Goal: Find specific page/section: Find specific page/section

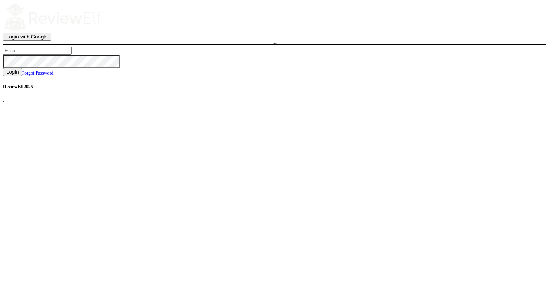
type input "charles.johnson@reviewinsights.org"
drag, startPoint x: 271, startPoint y: 172, endPoint x: 247, endPoint y: 167, distance: 25.3
click at [22, 76] on button "Login" at bounding box center [12, 72] width 19 height 8
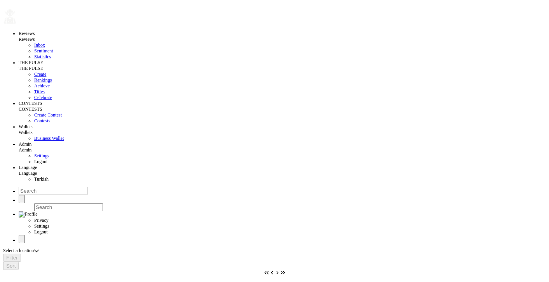
click at [17, 24] on button "button" at bounding box center [17, 24] width 0 height 0
click at [34, 124] on span "Contests" at bounding box center [42, 120] width 16 height 5
click at [6, 252] on span at bounding box center [6, 252] width 0 height 0
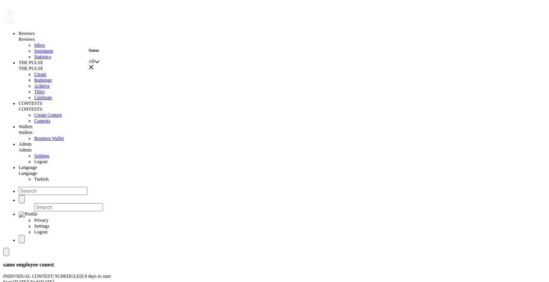
click at [100, 62] on div at bounding box center [96, 62] width 5 height 6
click at [108, 86] on span "Started" at bounding box center [101, 83] width 13 height 5
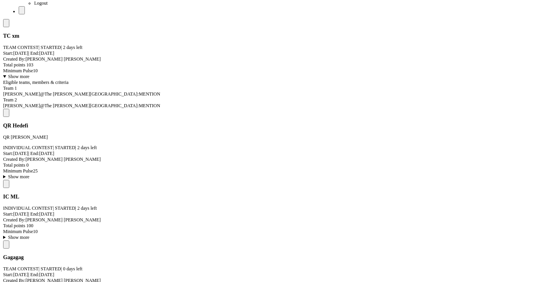
scroll to position [291, 0]
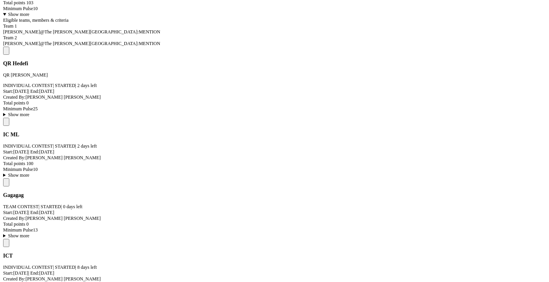
click at [9, 239] on button at bounding box center [6, 243] width 6 height 8
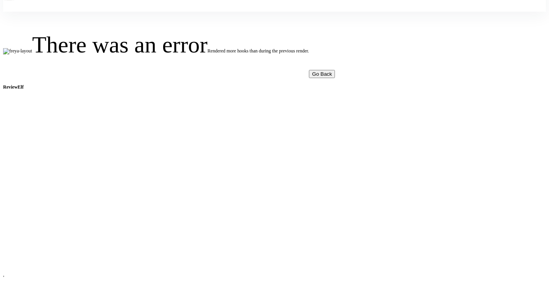
scroll to position [9, 0]
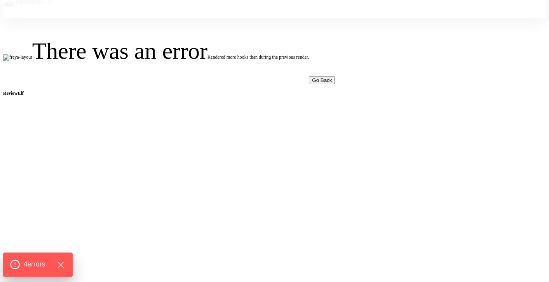
click at [41, 261] on span "4 error s" at bounding box center [35, 265] width 22 height 10
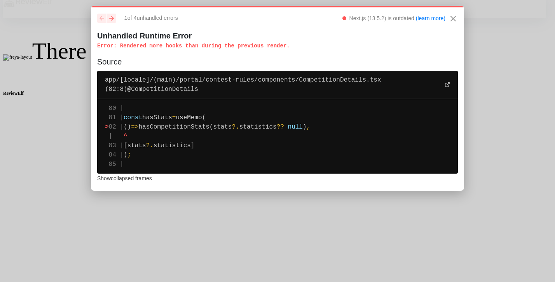
drag, startPoint x: 121, startPoint y: 47, endPoint x: 298, endPoint y: 45, distance: 177.3
click at [298, 45] on p "Error : Rendered more hooks than during the previous render." at bounding box center [277, 46] width 361 height 8
click at [451, 17] on icon "Close" at bounding box center [453, 18] width 5 height 5
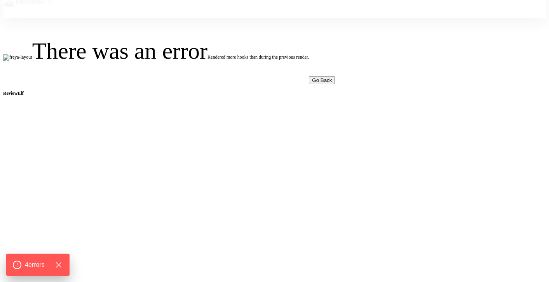
click at [114, 108] on div "There was an error Rendered more hooks than during the previous render. Go Back…" at bounding box center [274, 147] width 543 height 258
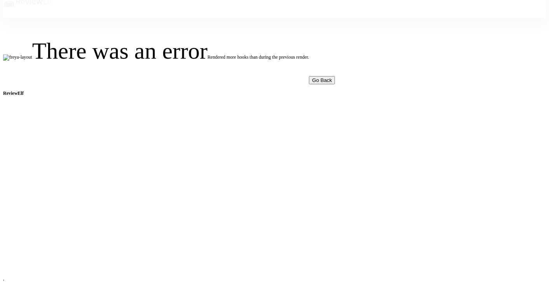
scroll to position [5, 0]
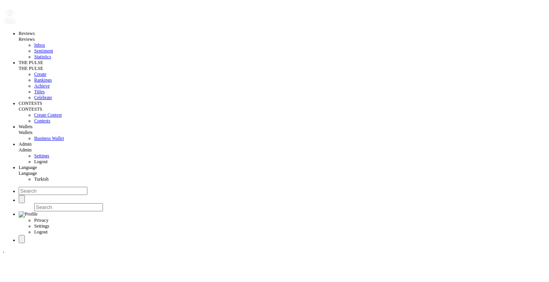
click at [17, 24] on button "button" at bounding box center [17, 24] width 0 height 0
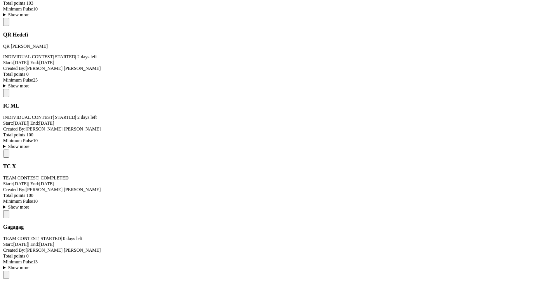
scroll to position [875, 0]
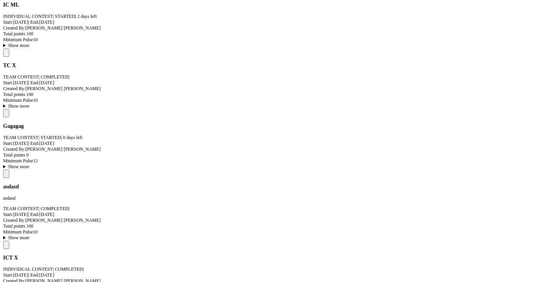
click at [6, 174] on span at bounding box center [6, 174] width 0 height 0
click at [313, 75] on span "All employees" at bounding box center [272, 78] width 247 height 6
click at [396, 23] on button "button" at bounding box center [398, 19] width 5 height 5
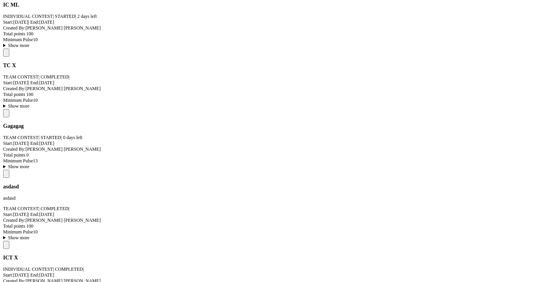
click at [109, 170] on summary "Show more" at bounding box center [274, 167] width 543 height 6
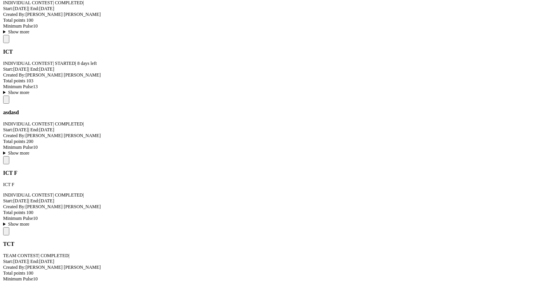
scroll to position [1167, 0]
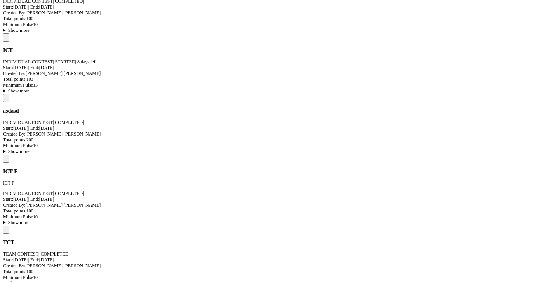
click at [109, 94] on summary "Show more" at bounding box center [274, 91] width 543 height 6
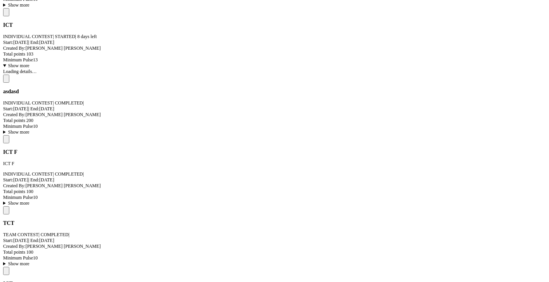
scroll to position [1192, 0]
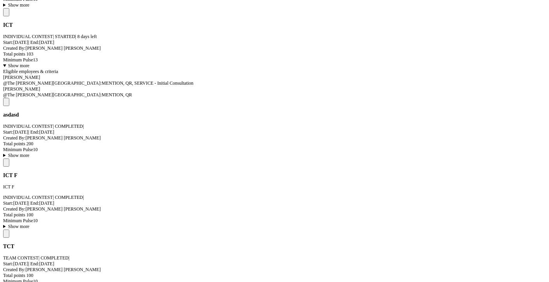
click at [9, 106] on button at bounding box center [6, 102] width 6 height 8
click at [396, 19] on icon "button" at bounding box center [398, 16] width 5 height 5
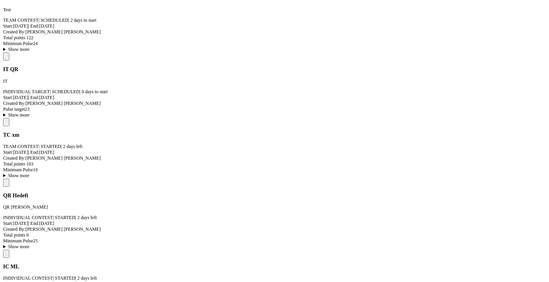
scroll to position [541, 0]
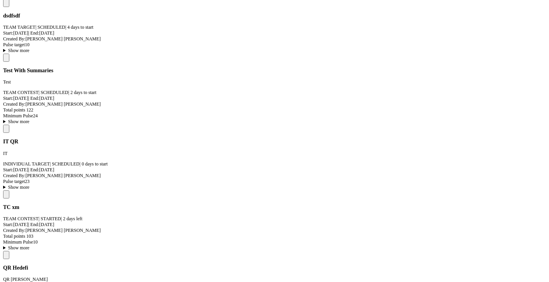
click at [6, 194] on span at bounding box center [6, 194] width 0 height 0
click at [396, 135] on icon "button" at bounding box center [398, 137] width 5 height 5
click at [112, 245] on summary "Show more" at bounding box center [274, 248] width 543 height 6
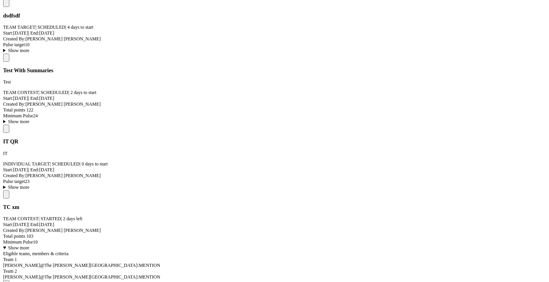
click at [6, 282] on span at bounding box center [6, 284] width 0 height 0
click at [396, 23] on icon "button" at bounding box center [398, 20] width 4 height 4
click at [115, 245] on summary "Show more" at bounding box center [274, 248] width 543 height 6
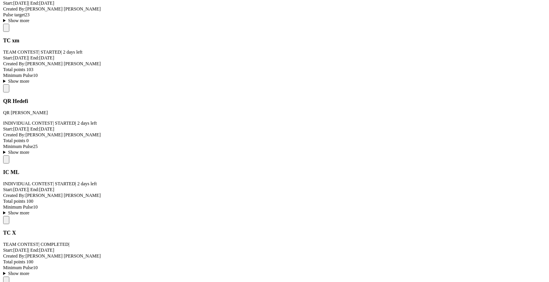
scroll to position [708, 0]
click at [6, 220] on span at bounding box center [6, 220] width 0 height 0
click at [396, 136] on icon "button" at bounding box center [398, 138] width 4 height 4
click at [104, 210] on summary "Show more" at bounding box center [274, 213] width 543 height 6
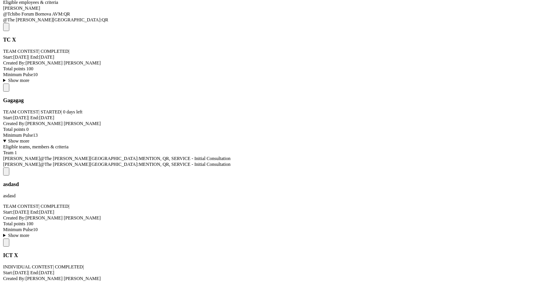
scroll to position [925, 0]
click at [6, 170] on span at bounding box center [6, 170] width 0 height 0
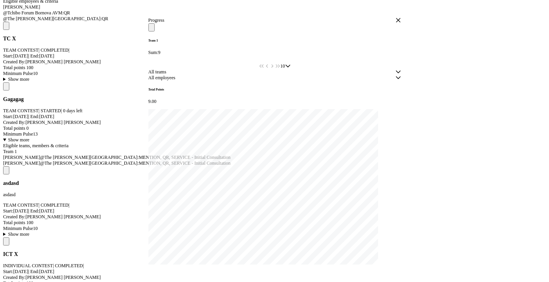
scroll to position [30, 0]
click at [314, 81] on span "All employees" at bounding box center [272, 78] width 247 height 6
click at [396, 23] on icon "button" at bounding box center [398, 19] width 5 height 5
